Goal: Use online tool/utility: Utilize a website feature to perform a specific function

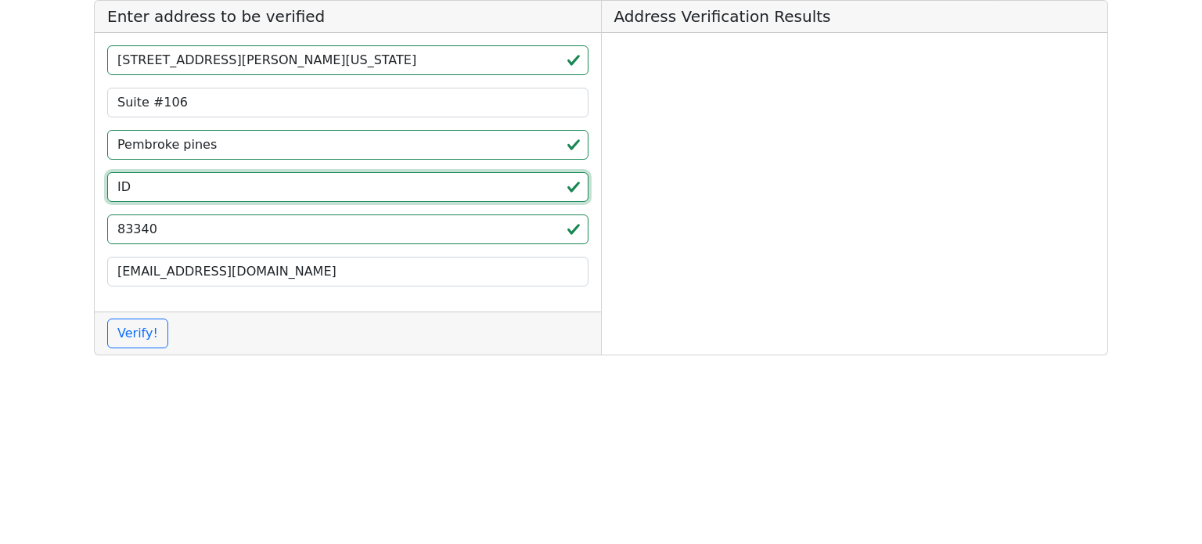
type input "ID"
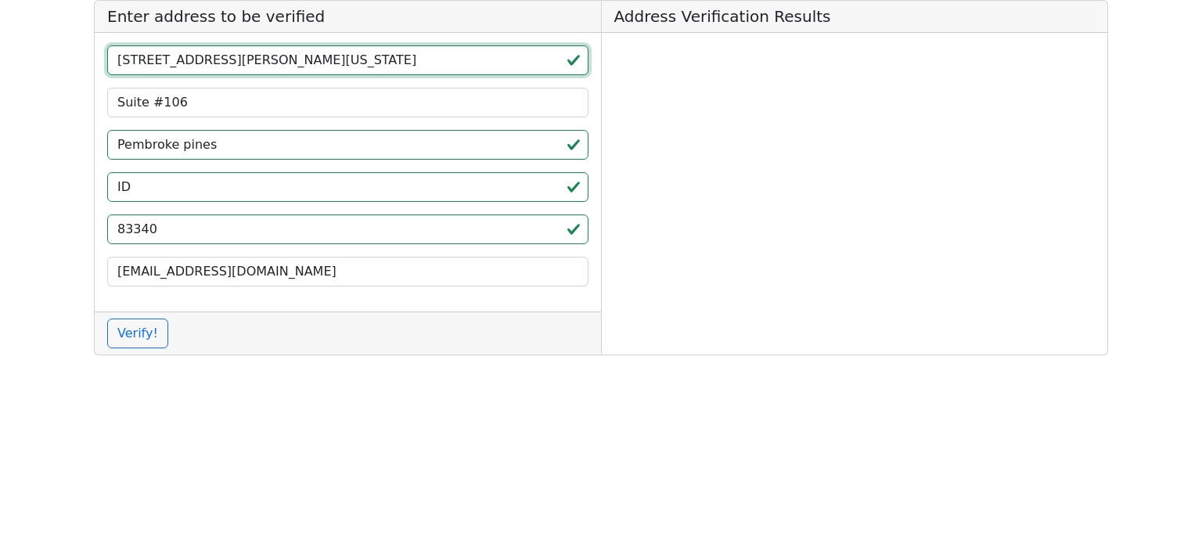
drag, startPoint x: 283, startPoint y: 62, endPoint x: 235, endPoint y: 61, distance: 48.5
click at [235, 61] on input "[STREET_ADDRESS][PERSON_NAME][US_STATE]" at bounding box center [347, 60] width 481 height 30
type input "[STREET_ADDRESS][PERSON_NAME][US_STATE]"
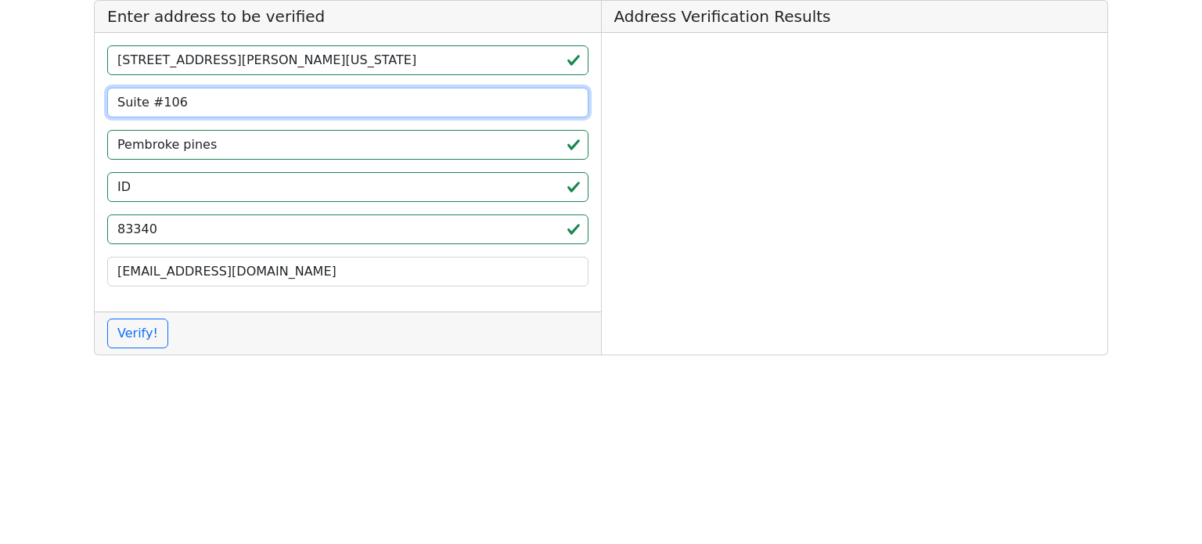
click at [61, 93] on app-root "Enter address to be verified [STREET_ADDRESS][PERSON_NAME][US_STATE] [EMAIL_ADD…" at bounding box center [601, 184] width 1202 height 368
paste input "301"
type input "Suite 301"
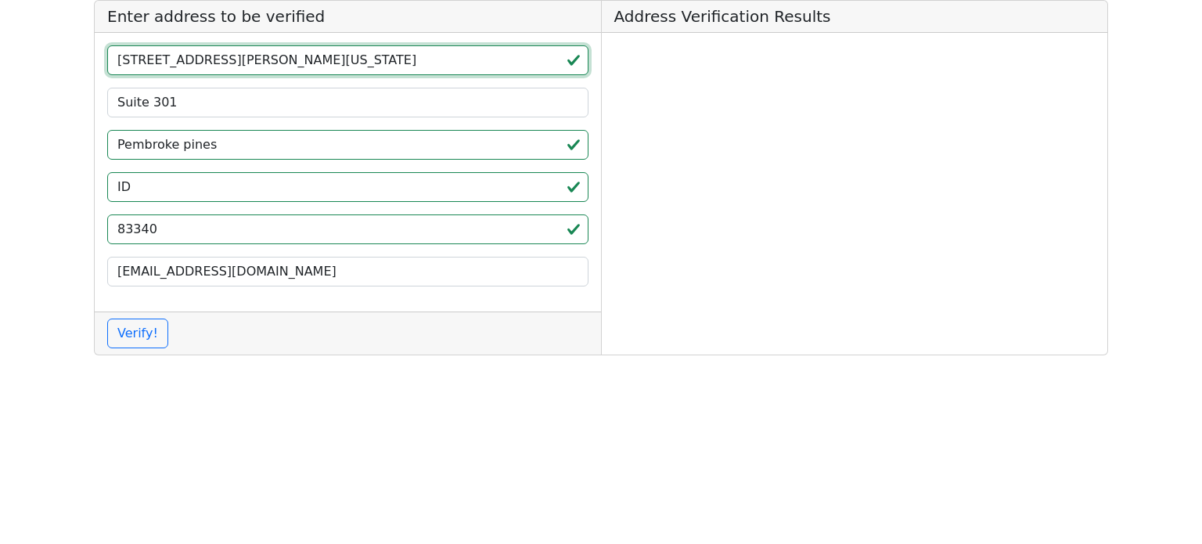
click at [263, 59] on input "[STREET_ADDRESS][PERSON_NAME][US_STATE]" at bounding box center [347, 60] width 481 height 30
type input "[STREET_ADDRESS][US_STATE]"
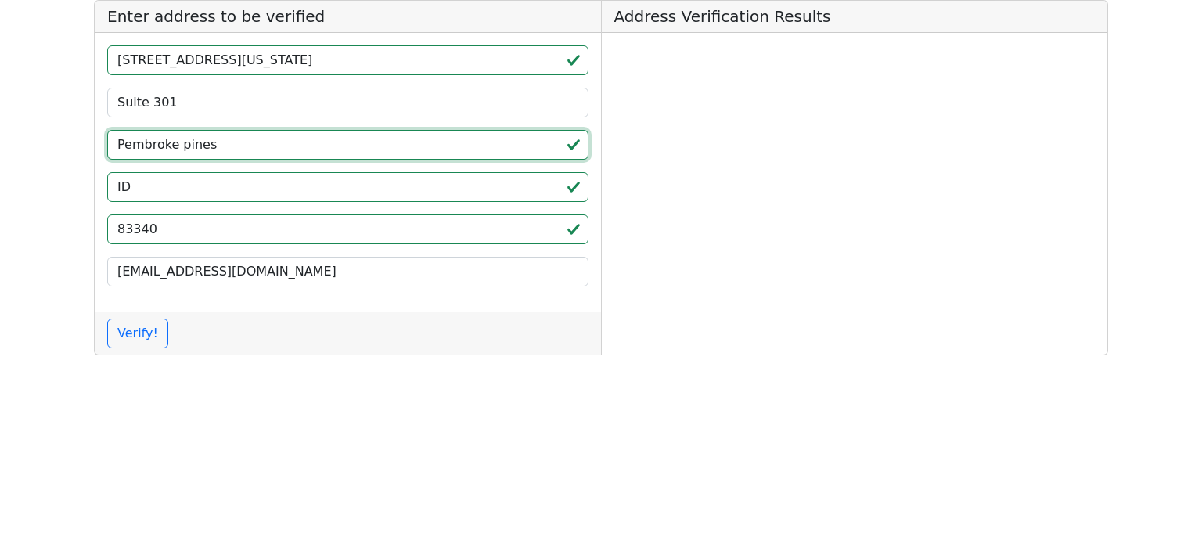
paste input "[PERSON_NAME]"
drag, startPoint x: 219, startPoint y: 149, endPoint x: 82, endPoint y: 141, distance: 137.1
click at [82, 141] on app-root "Enter address to be verified [STREET_ADDRESS][US_STATE][PERSON_NAME] [EMAIL_ADD…" at bounding box center [601, 184] width 1202 height 368
type input "[PERSON_NAME]"
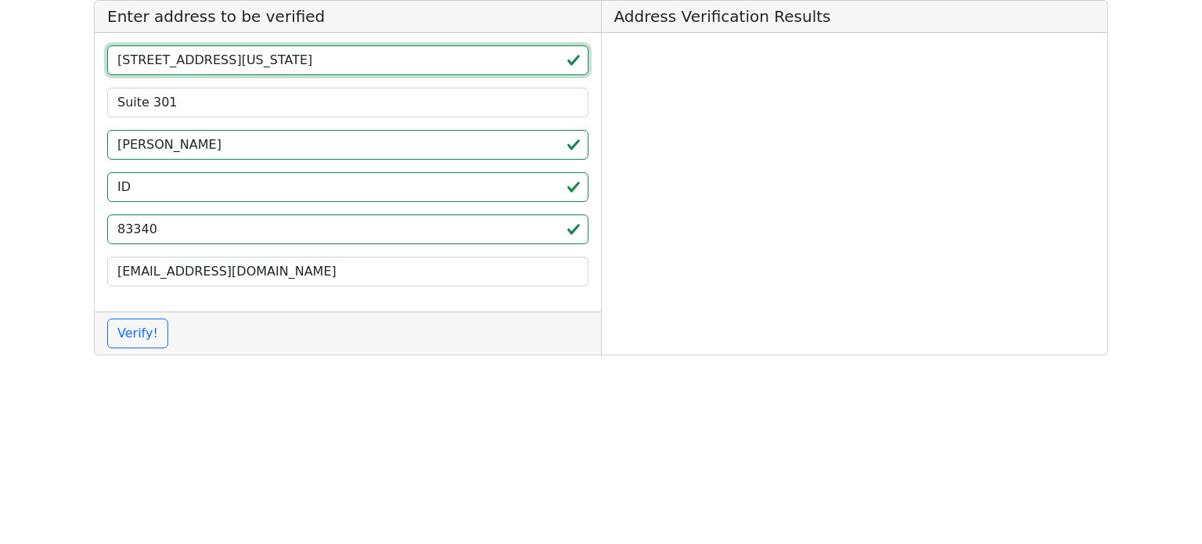
drag, startPoint x: 238, startPoint y: 63, endPoint x: 332, endPoint y: 75, distance: 94.7
click at [332, 75] on div "[STREET_ADDRESS][US_STATE][PERSON_NAME] [EMAIL_ADDRESS][DOMAIN_NAME]" at bounding box center [348, 172] width 506 height 279
type input "[STREET_ADDRESS]"
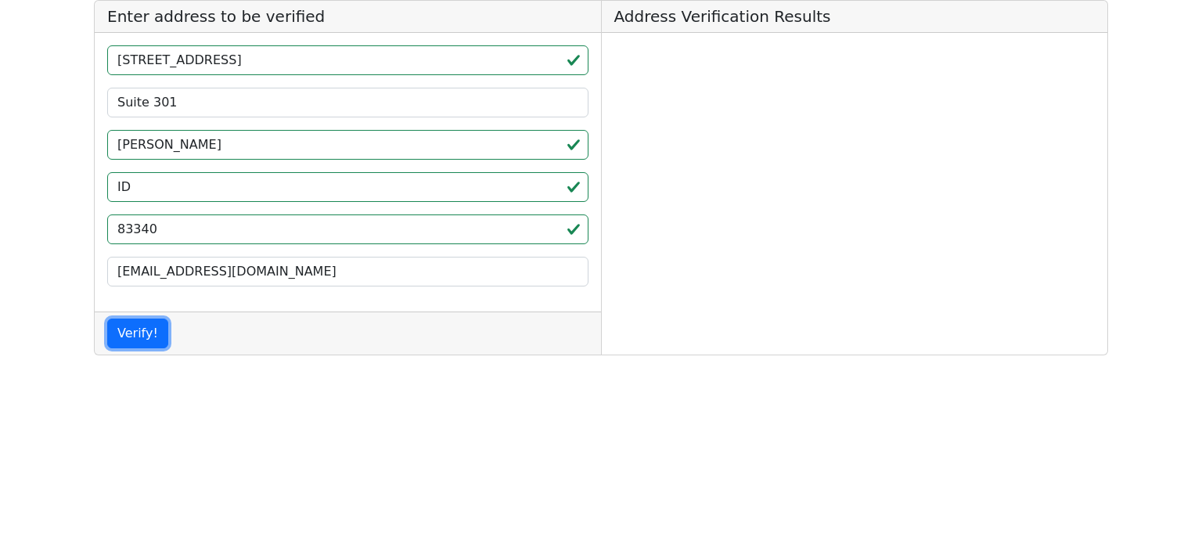
click at [107, 318] on button "Verify!" at bounding box center [137, 333] width 61 height 30
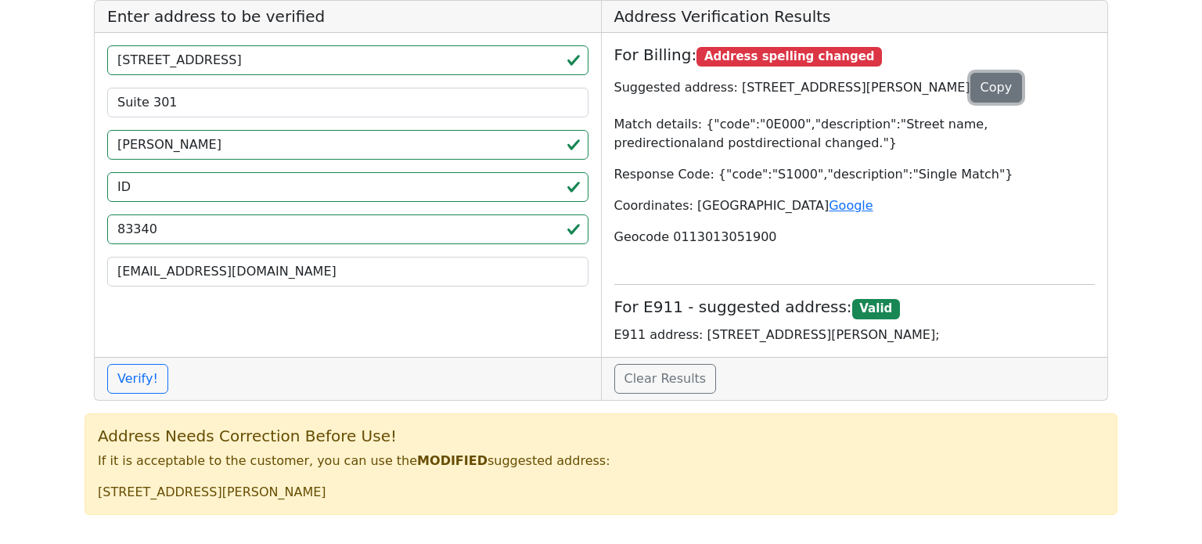
click at [972, 88] on button "Copy" at bounding box center [996, 88] width 52 height 30
